Goal: Task Accomplishment & Management: Complete application form

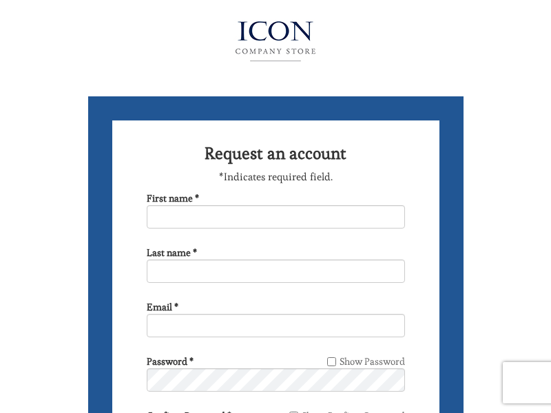
click at [275, 38] on img at bounding box center [275, 41] width 150 height 55
